Goal: Transaction & Acquisition: Book appointment/travel/reservation

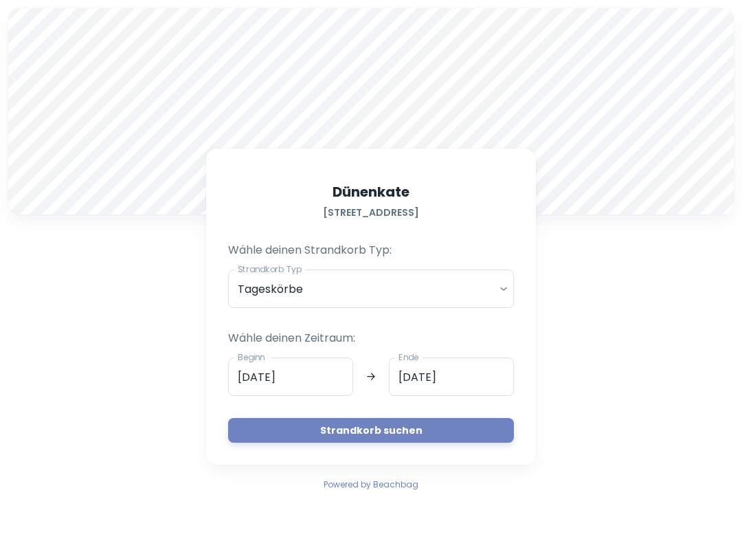
click at [495, 289] on body "A Dünenkate [STREET_ADDRESS] Wähle deinen Strandkorb Typ: Strandkorb Typ Tagesk…" at bounding box center [371, 275] width 742 height 550
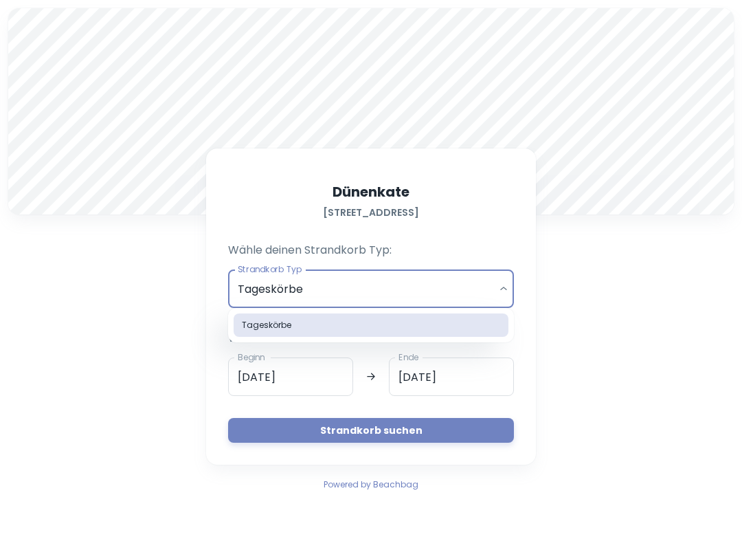
click at [499, 291] on div at bounding box center [371, 275] width 742 height 550
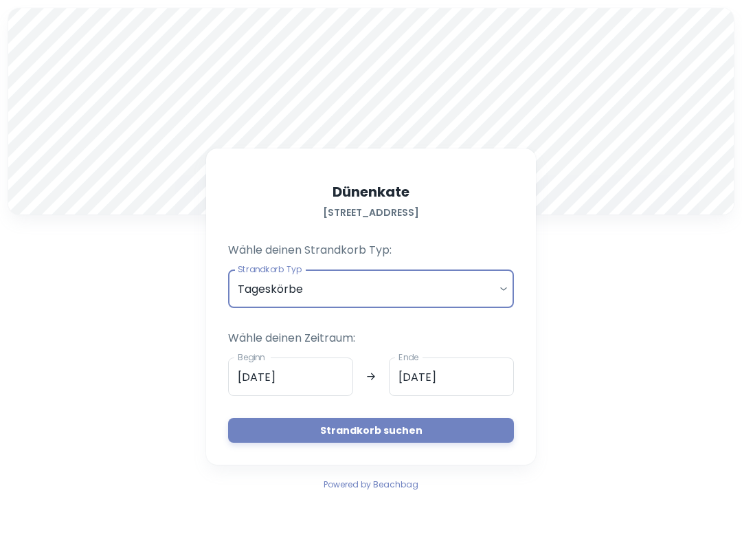
click at [278, 383] on input "[DATE]" at bounding box center [290, 376] width 125 height 38
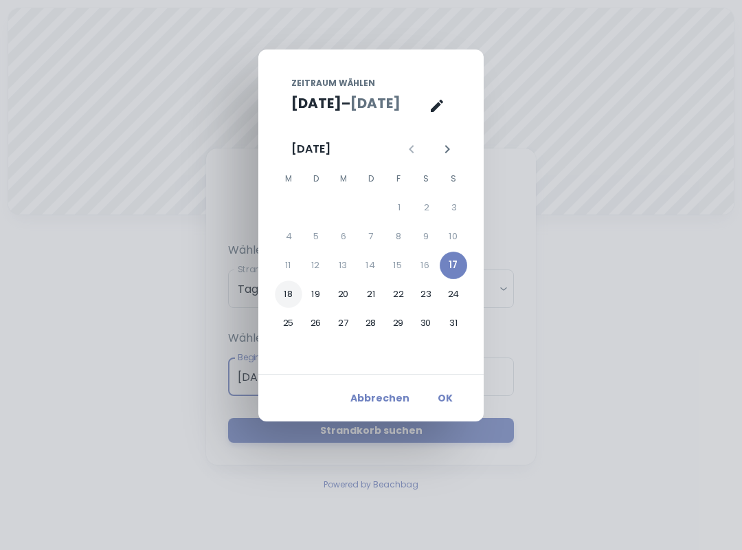
click at [289, 295] on button "18" at bounding box center [288, 293] width 27 height 27
type input "[DATE]"
click at [317, 293] on button "19" at bounding box center [315, 293] width 27 height 27
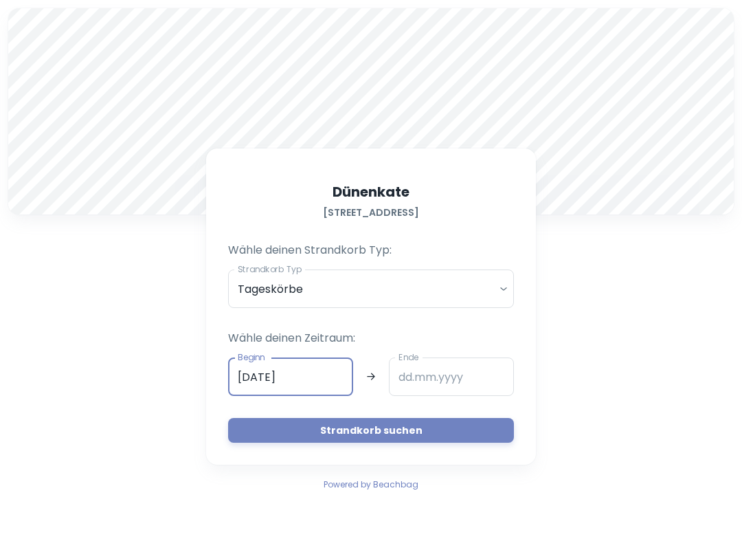
type input "[DATE]"
click at [343, 430] on button "Strandkorb suchen" at bounding box center [371, 430] width 286 height 25
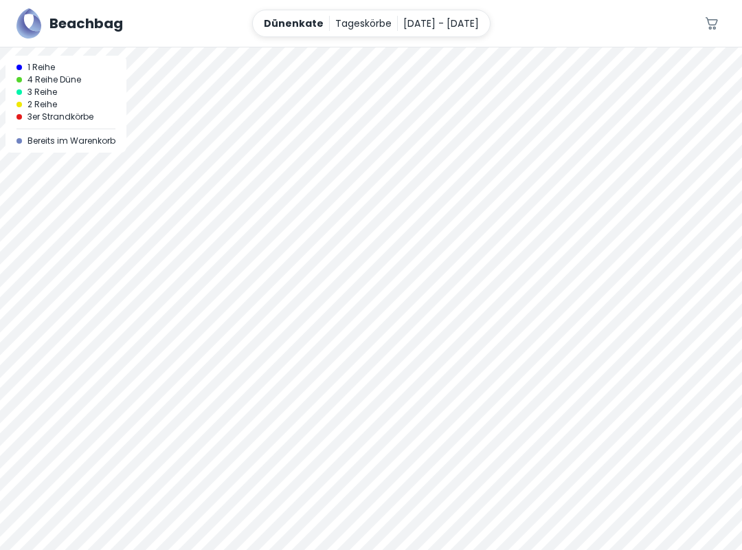
click at [394, 47] on div at bounding box center [371, 47] width 742 height 0
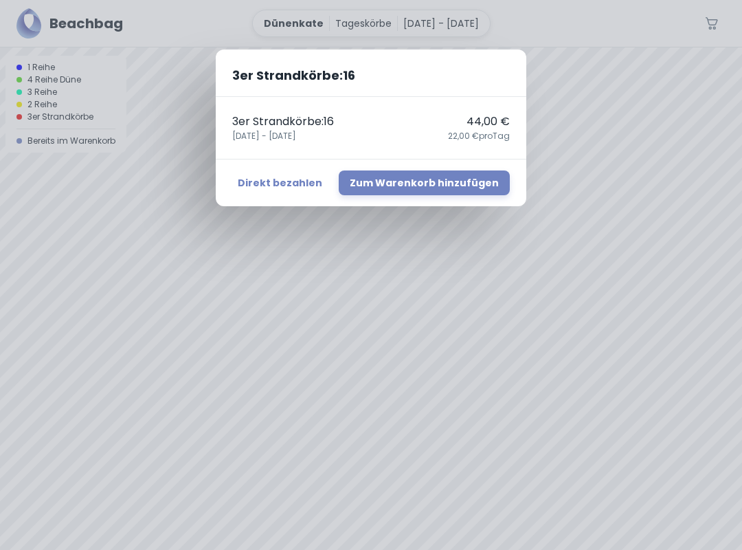
click at [129, 259] on div "3er Strandkörbe : 16 3er Strandkörbe : 16 44,00 € 18. August - 19. August 22,00…" at bounding box center [371, 275] width 742 height 550
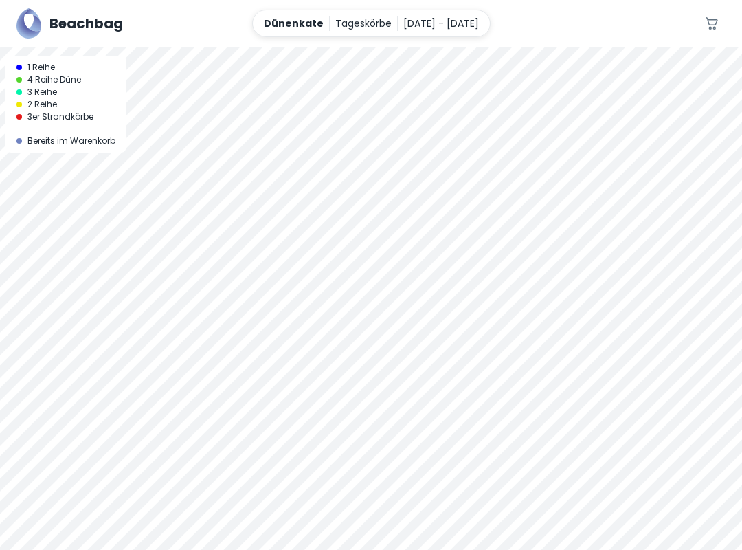
click at [469, 47] on div at bounding box center [371, 47] width 742 height 0
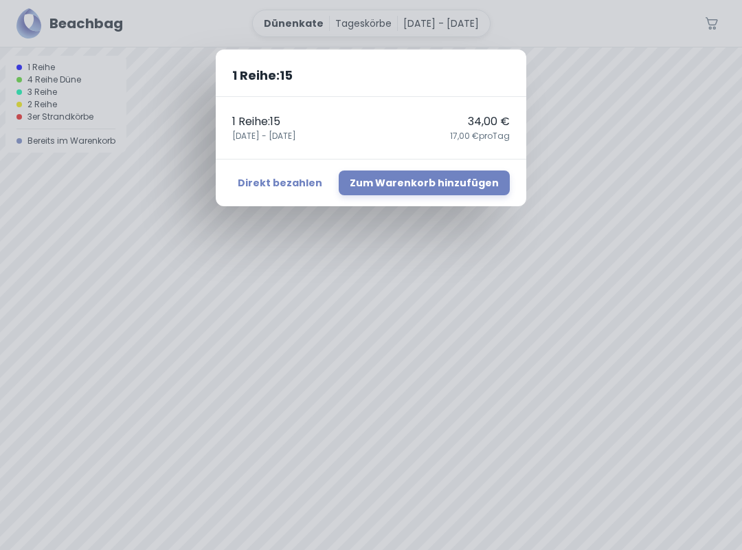
click at [170, 174] on div "1 Reihe : 15 1 Reihe : 15 34,00 € 18. August - 19. August 17,00 € pro Tag Direk…" at bounding box center [371, 275] width 742 height 550
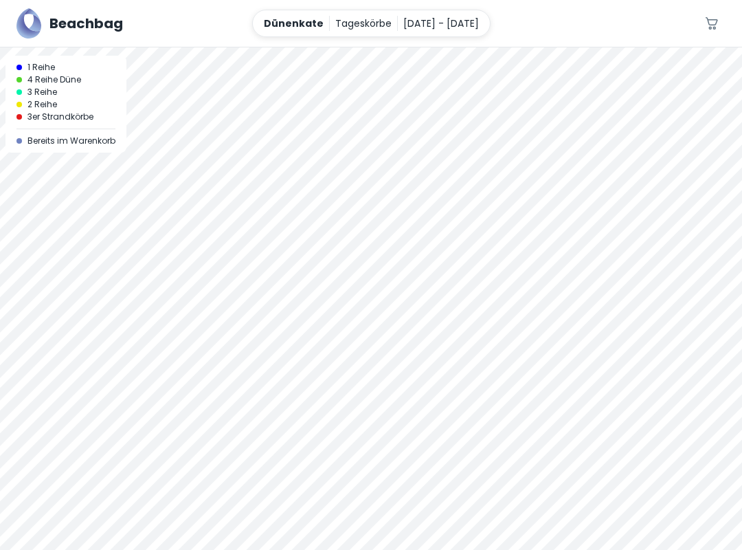
click at [557, 216] on div at bounding box center [371, 298] width 742 height 502
click at [427, 23] on p "18. August - 19. August" at bounding box center [441, 23] width 76 height 15
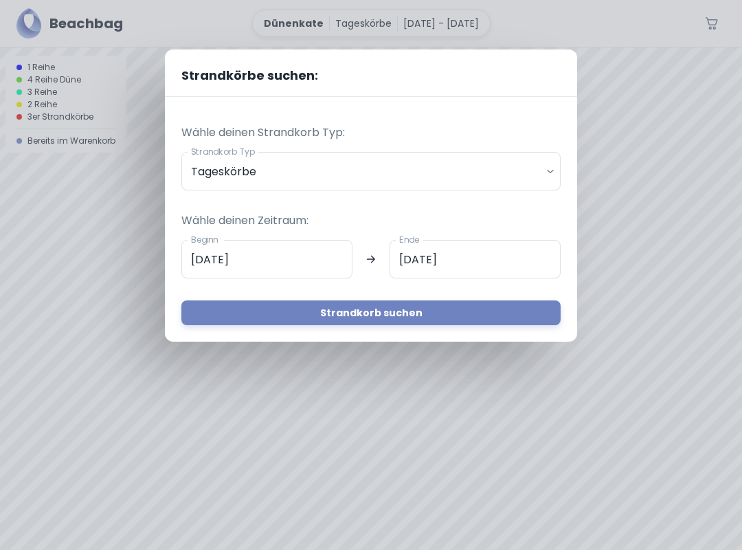
click at [428, 259] on input "[DATE]" at bounding box center [475, 259] width 171 height 38
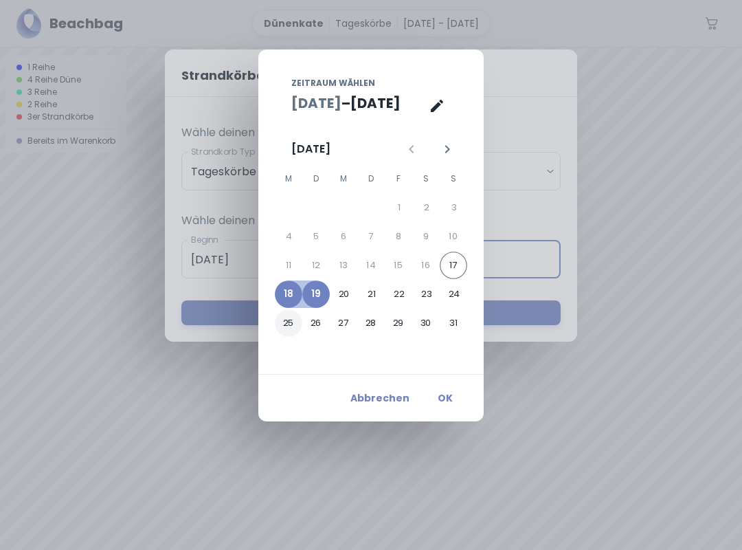
click at [289, 320] on button "25" at bounding box center [288, 322] width 27 height 27
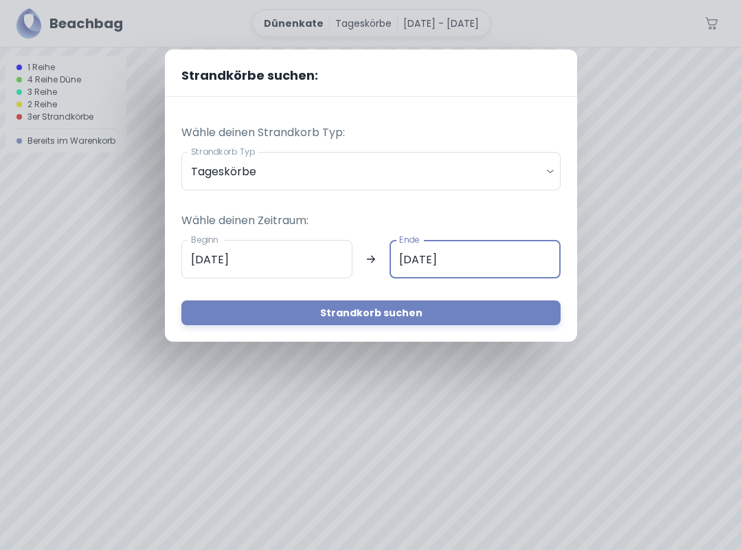
type input "25.08.2025"
click at [331, 311] on button "Strandkorb suchen" at bounding box center [370, 312] width 379 height 25
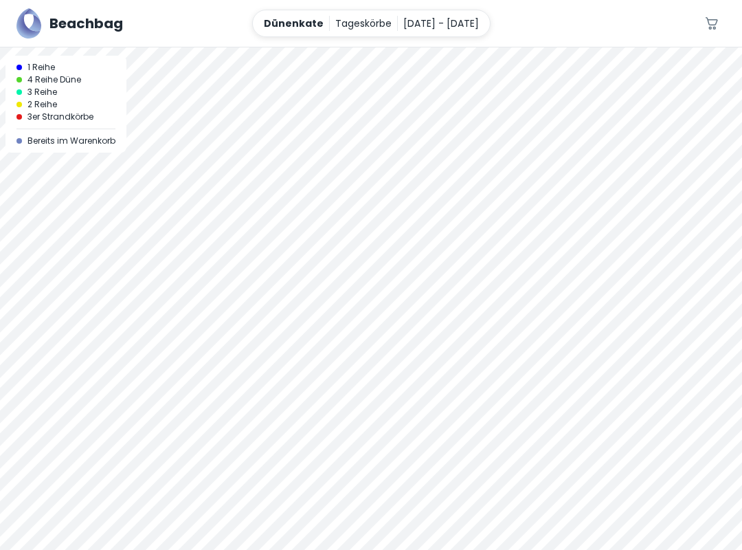
click at [479, 47] on div at bounding box center [371, 47] width 742 height 0
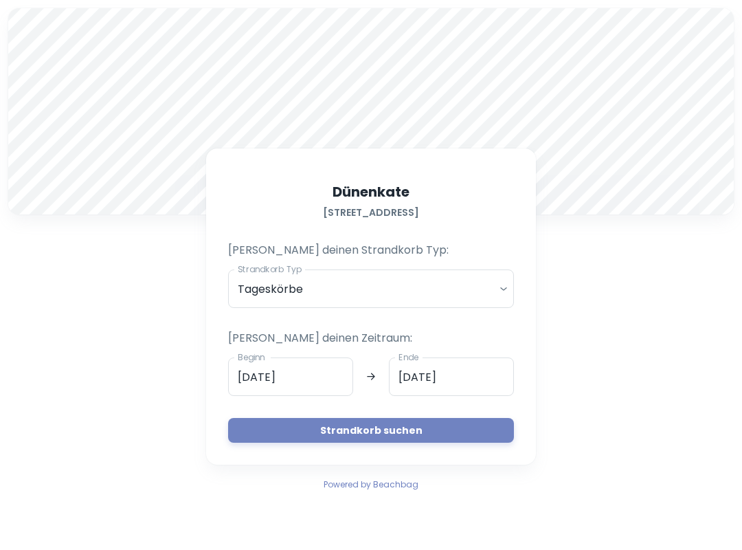
click at [130, 296] on div "A Dünenkate [STREET_ADDRESS] [PERSON_NAME] deinen Strandkorb Typ: Strandkorb Ty…" at bounding box center [371, 250] width 742 height 500
click at [286, 384] on input "[DATE]" at bounding box center [290, 376] width 125 height 38
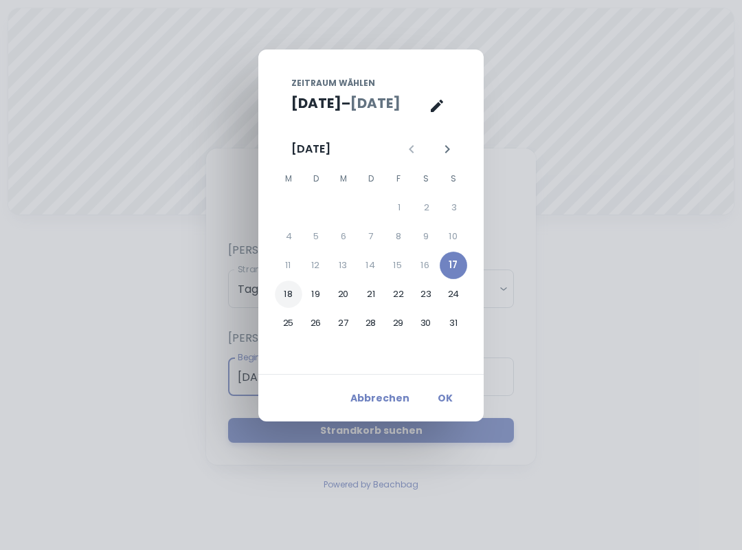
click at [289, 301] on button "18" at bounding box center [288, 293] width 27 height 27
type input "[DATE]"
click at [320, 300] on button "19" at bounding box center [315, 293] width 27 height 27
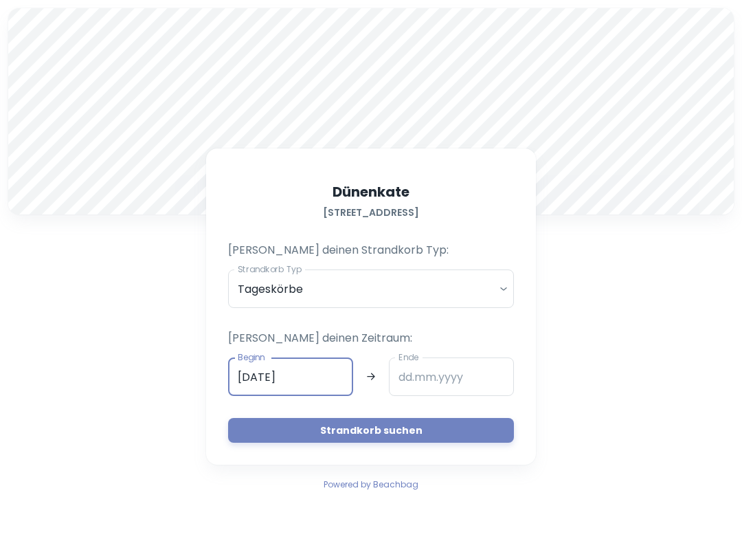
type input "[DATE]"
click at [362, 427] on button "Strandkorb suchen" at bounding box center [371, 430] width 286 height 25
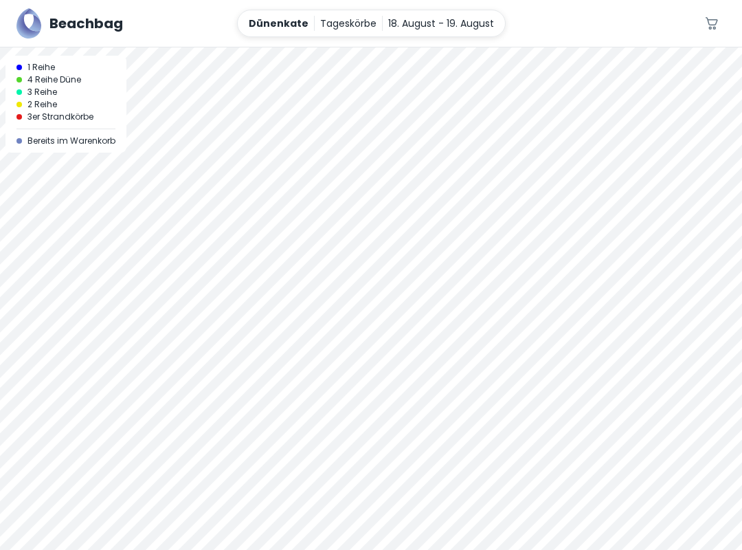
click at [397, 47] on div at bounding box center [371, 47] width 742 height 0
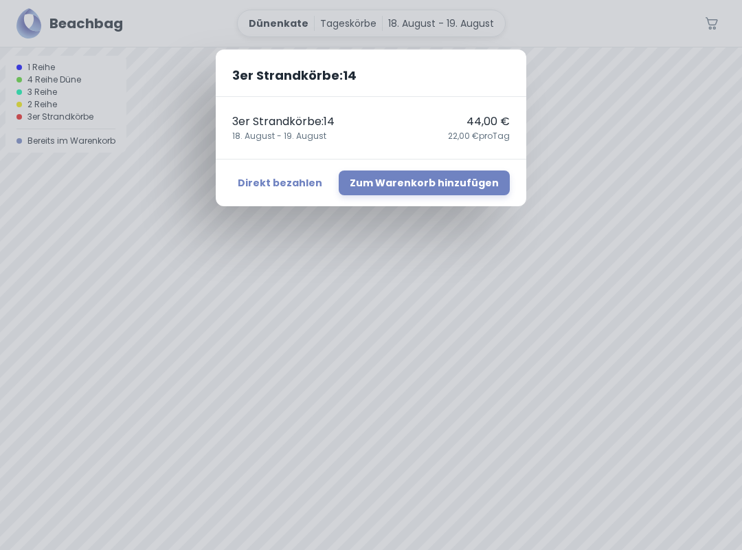
click at [421, 190] on button "Zum Warenkorb hinzufügen" at bounding box center [424, 182] width 171 height 25
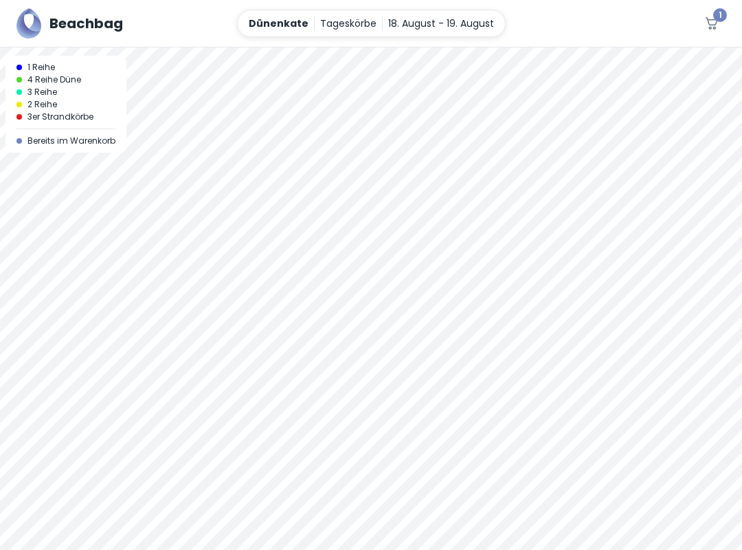
click at [718, 26] on icon "button" at bounding box center [712, 23] width 16 height 16
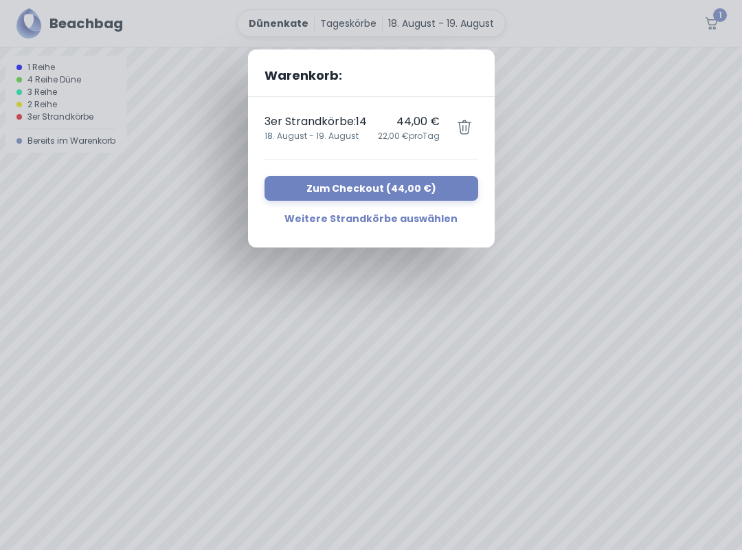
click at [384, 195] on button "Zum Checkout ( 44,00 € )" at bounding box center [372, 188] width 214 height 25
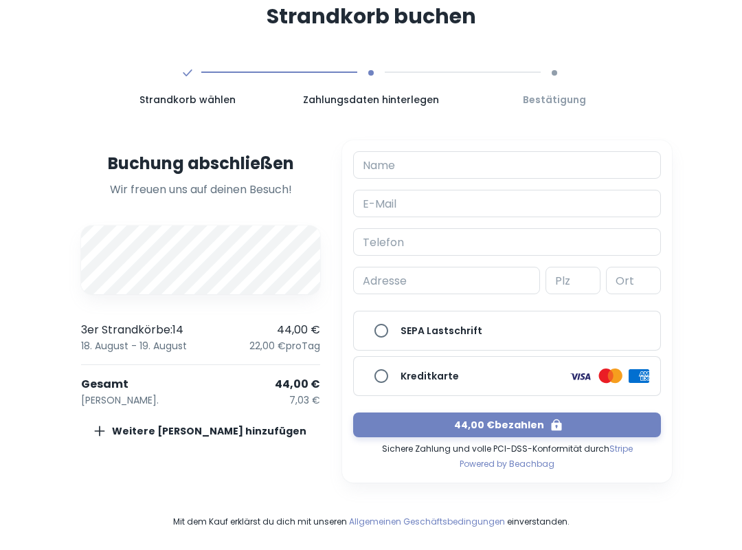
scroll to position [36, 0]
click at [480, 166] on input "Name" at bounding box center [507, 164] width 308 height 27
type input "h"
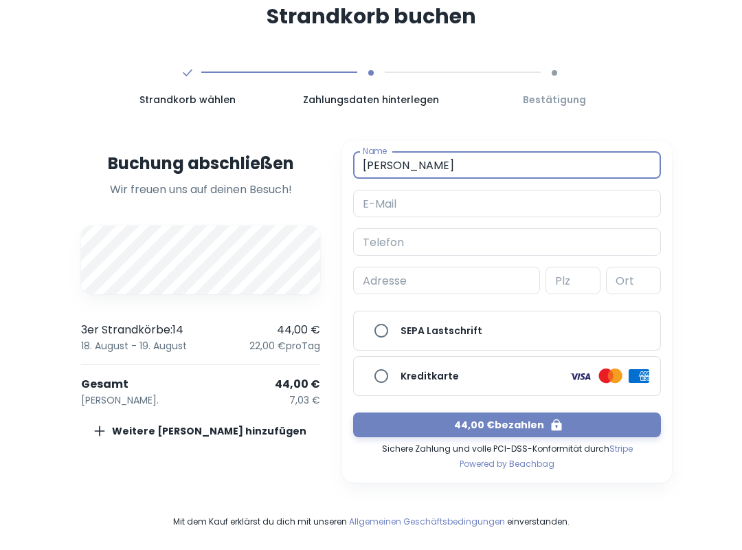
type input "[PERSON_NAME]"
click at [504, 207] on input "E-Mail" at bounding box center [507, 203] width 308 height 27
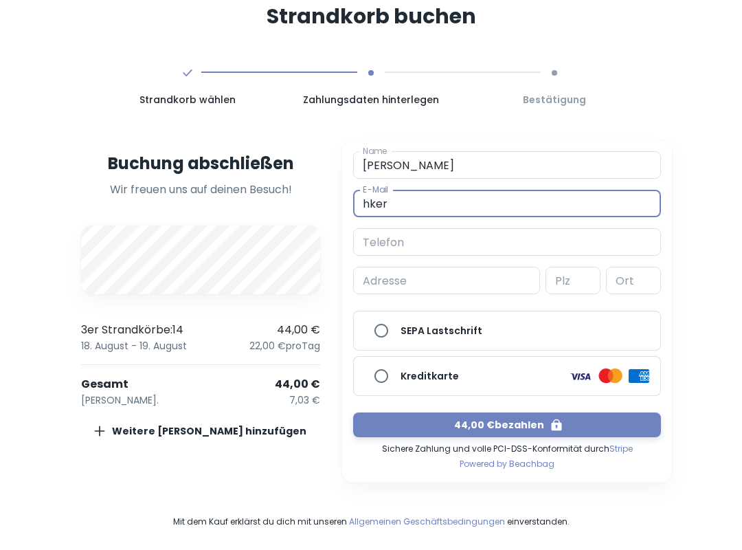
type input "[EMAIL_ADDRESS][DOMAIN_NAME]"
click at [436, 241] on input "Telefon" at bounding box center [507, 241] width 308 height 27
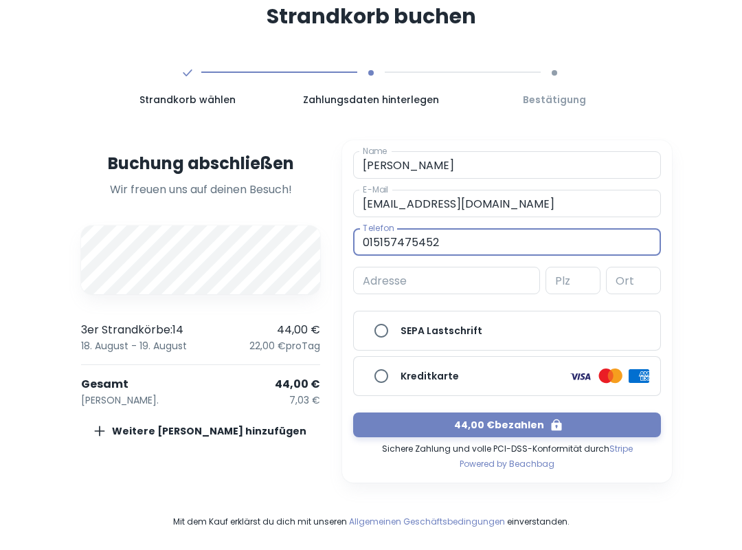
type input "015157475452"
click at [460, 282] on input "Adresse" at bounding box center [446, 280] width 187 height 27
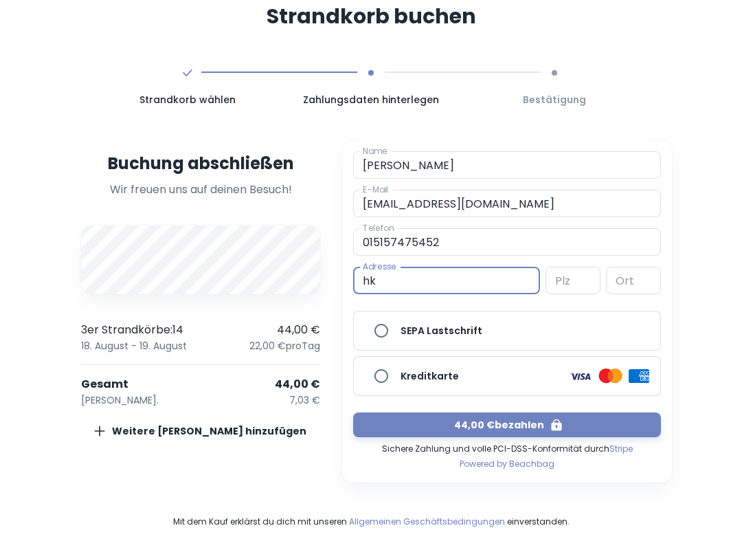
type input "h"
type input "e"
type input "[STREET_ADDRESS]"
click at [572, 285] on input "Plz" at bounding box center [573, 280] width 55 height 27
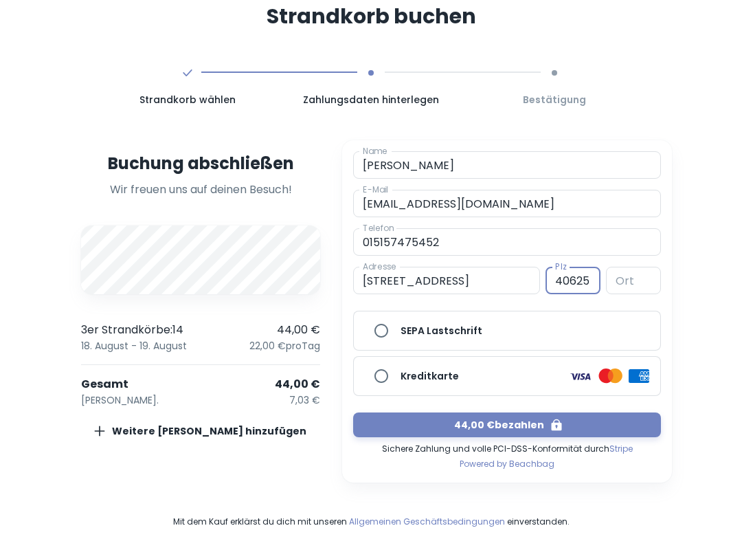
type input "40625"
click at [629, 283] on div "Ort Ort" at bounding box center [633, 280] width 55 height 27
type input "[GEOGRAPHIC_DATA]"
click at [386, 377] on input "Kreditkarte" at bounding box center [381, 375] width 27 height 27
radio input "true"
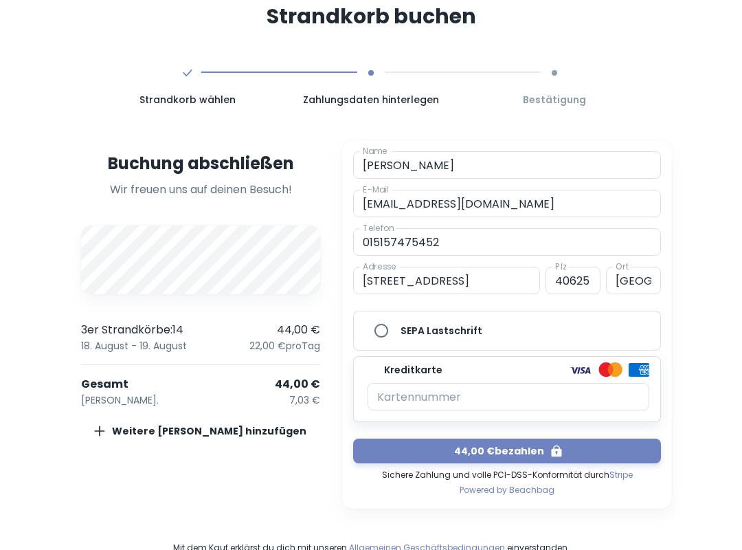
scroll to position [24, 0]
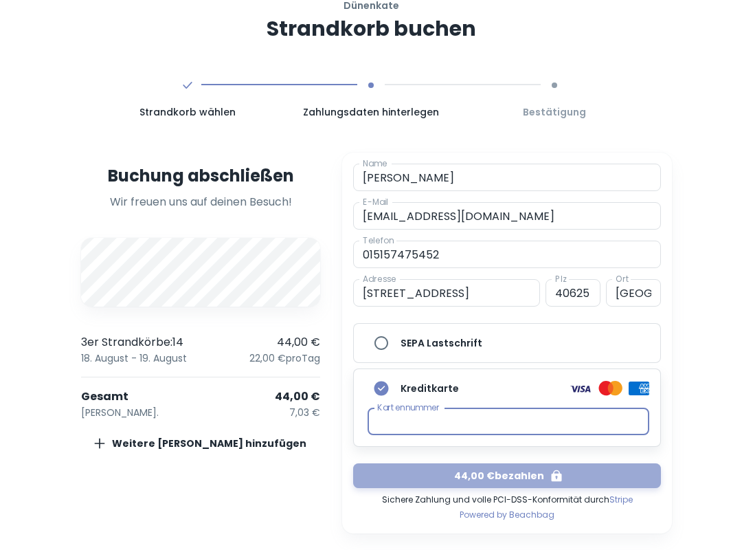
click at [495, 484] on button "44,00 € bezahlen" at bounding box center [507, 475] width 308 height 25
